Goal: Information Seeking & Learning: Learn about a topic

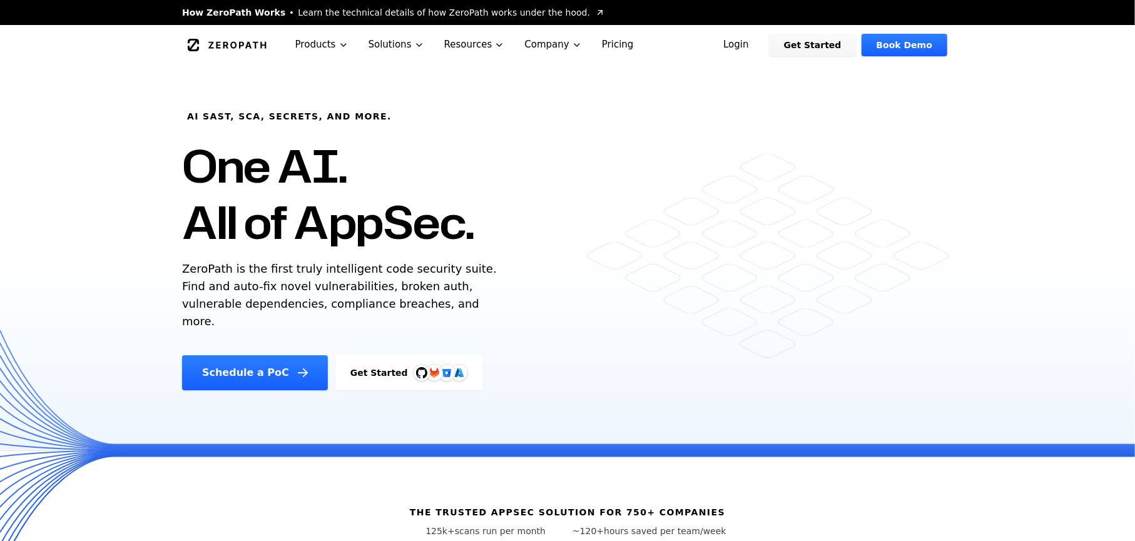
click at [610, 43] on link "Pricing" at bounding box center [618, 44] width 52 height 39
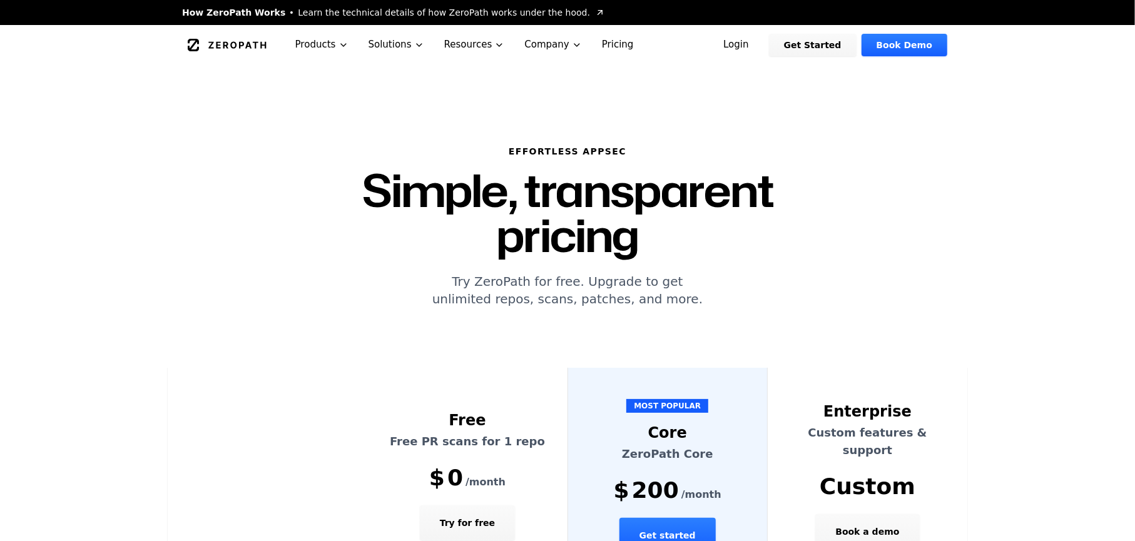
click at [221, 44] on icon "Global" at bounding box center [227, 45] width 79 height 13
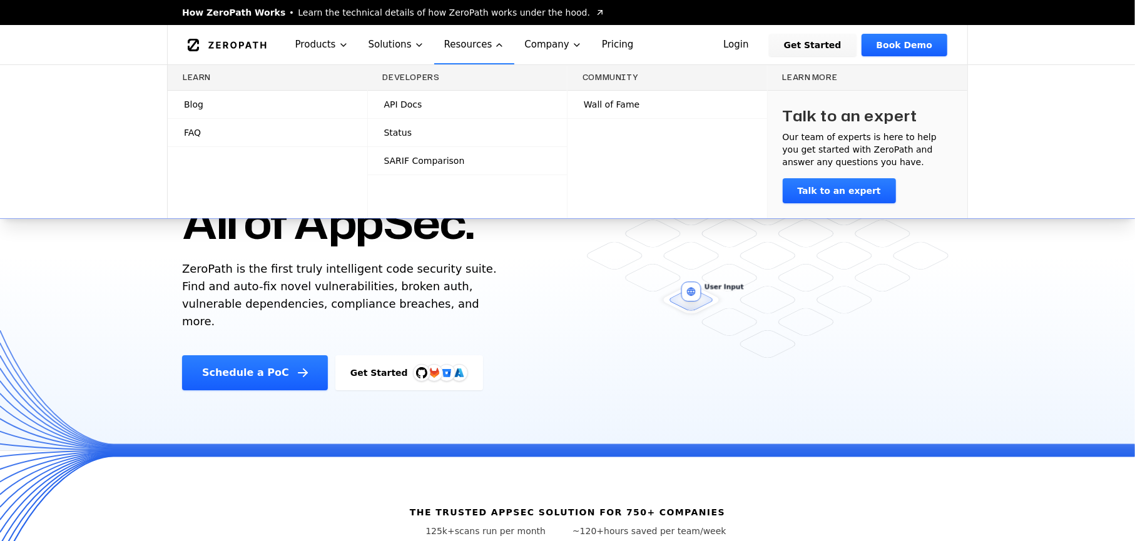
click at [416, 101] on span "API Docs" at bounding box center [403, 104] width 38 height 13
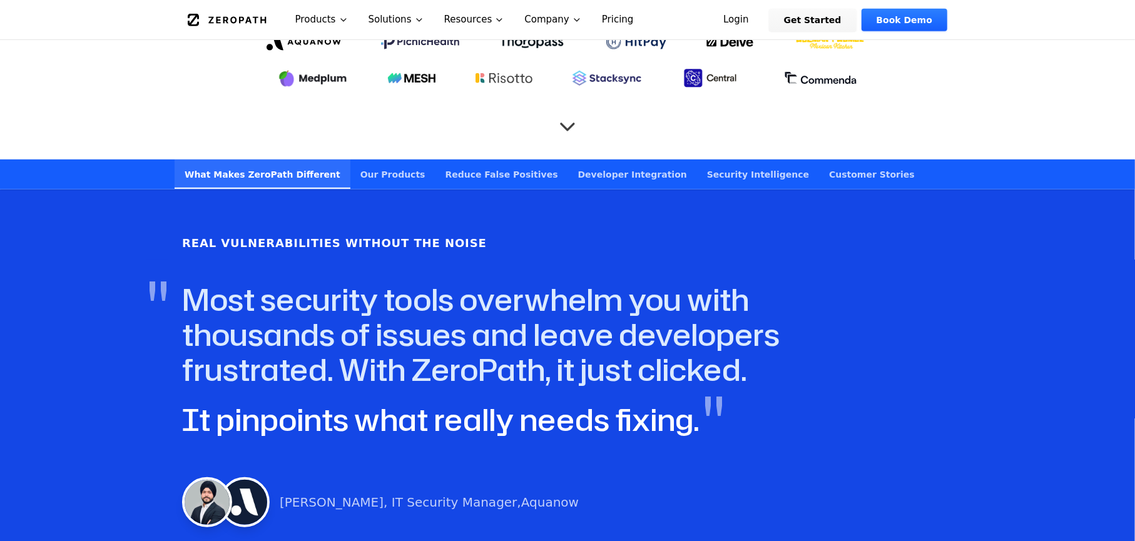
scroll to position [556, 0]
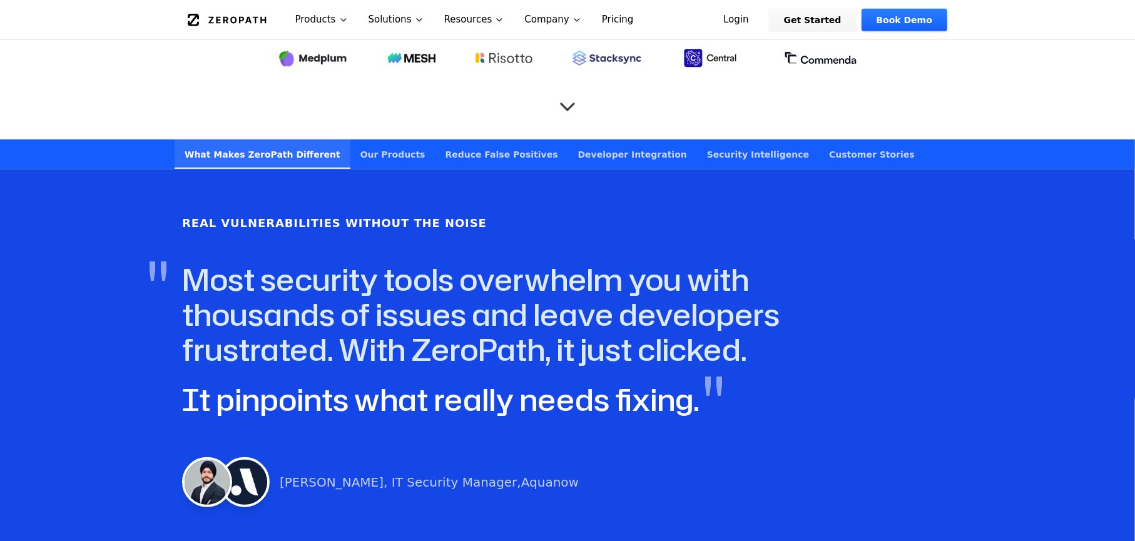
click at [592, 140] on link "Developer Integration" at bounding box center [632, 154] width 129 height 29
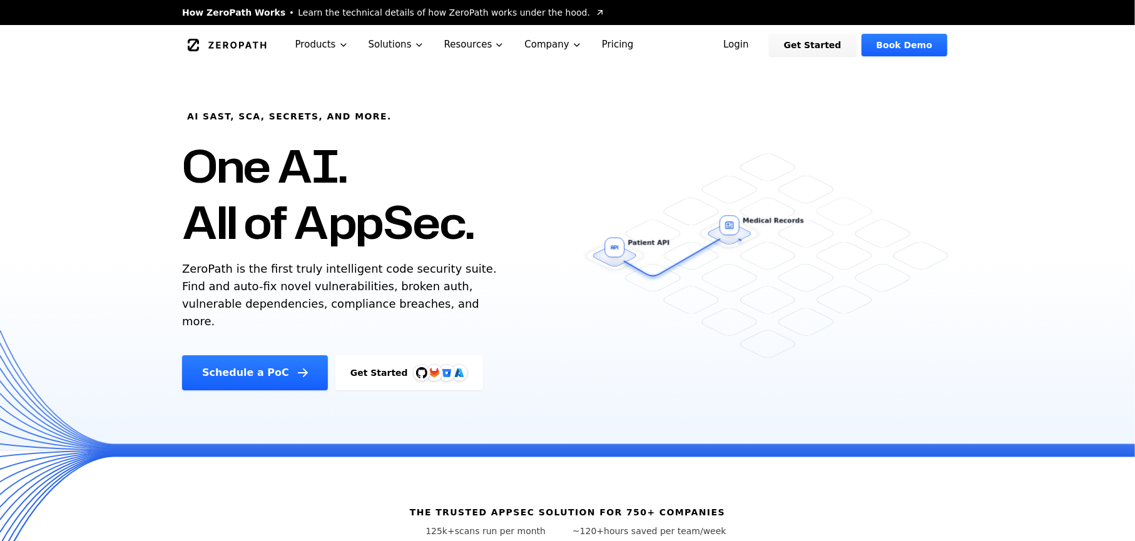
click at [613, 48] on link "Pricing" at bounding box center [618, 44] width 52 height 39
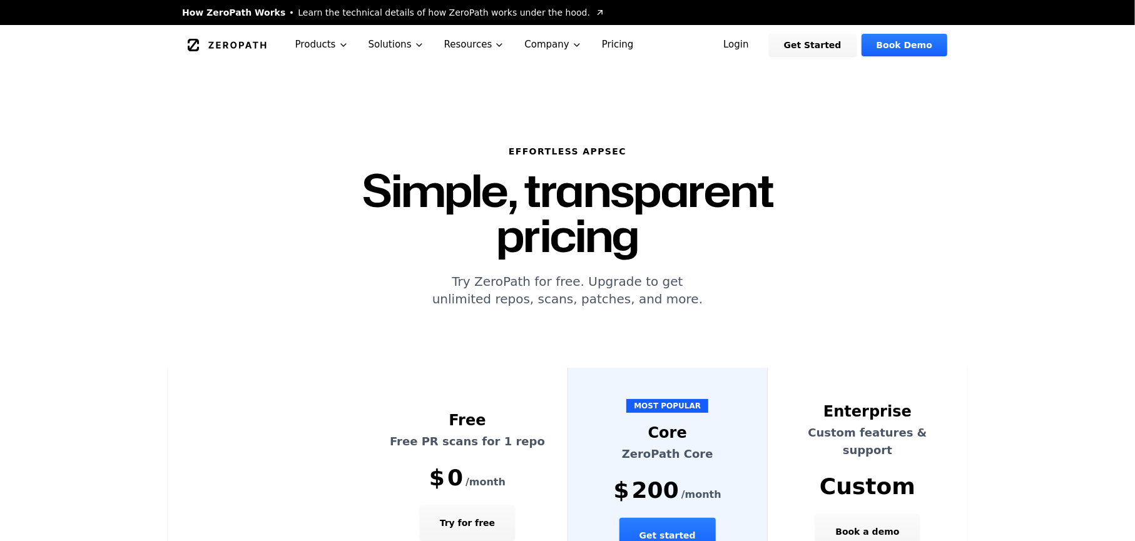
click at [246, 53] on link "ZeroPath" at bounding box center [227, 45] width 86 height 20
